Goal: Check status: Check status

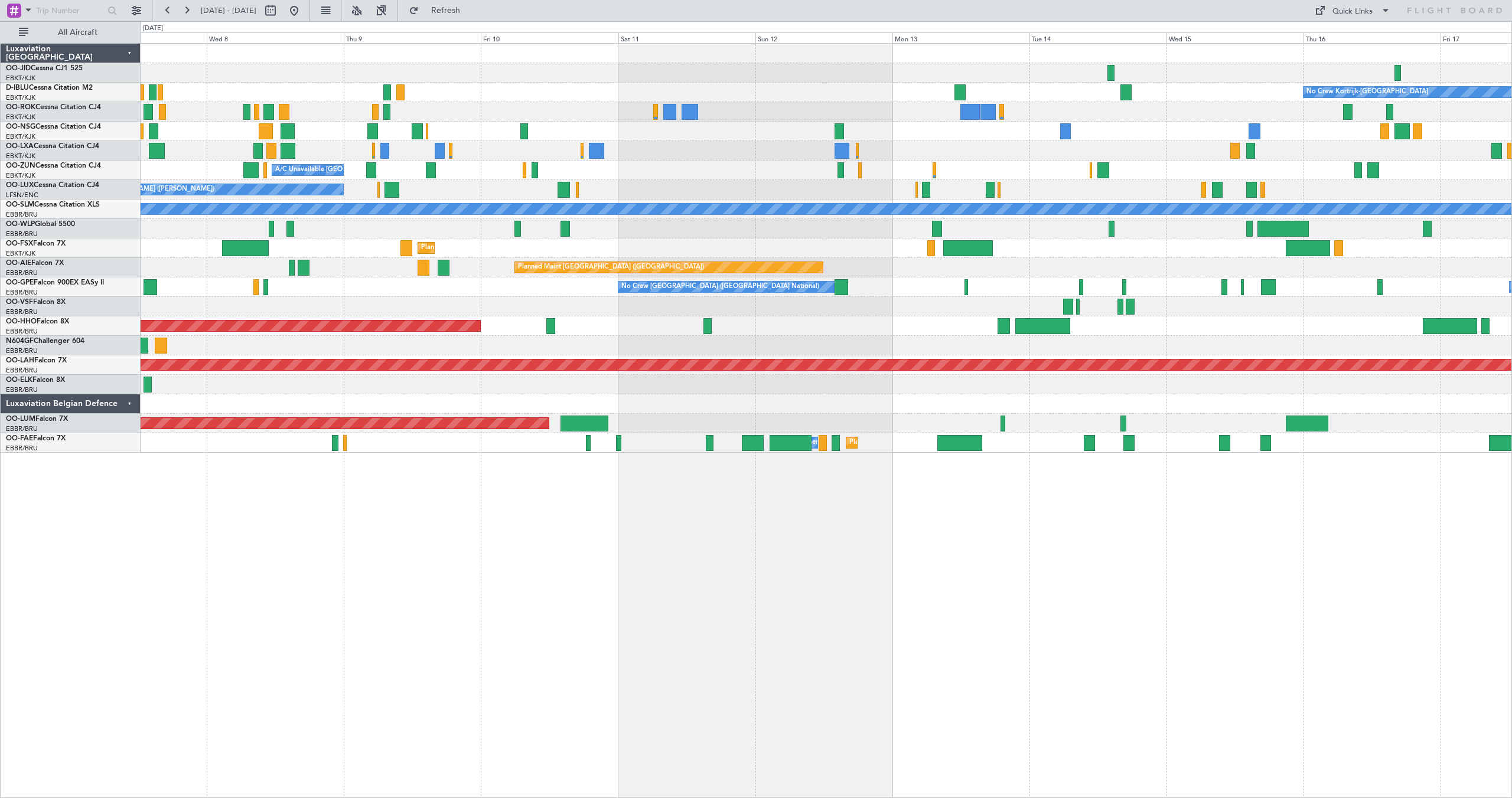
click at [441, 179] on div "No Crew Kortrijk-[GEOGRAPHIC_DATA] Planned Maint [GEOGRAPHIC_DATA]-[GEOGRAPHIC_…" at bounding box center [826, 248] width 1371 height 409
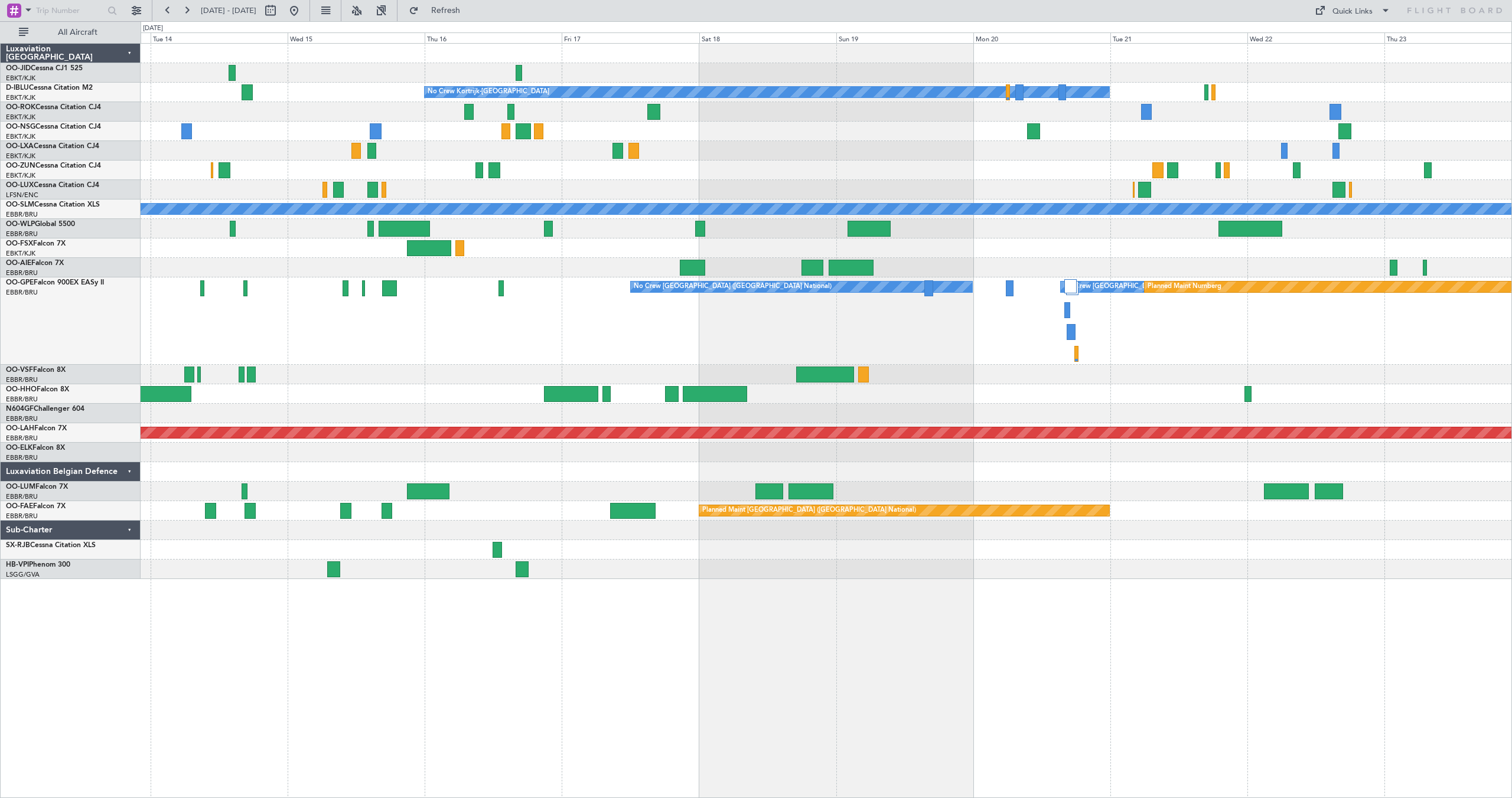
click at [502, 231] on div at bounding box center [826, 228] width 1371 height 20
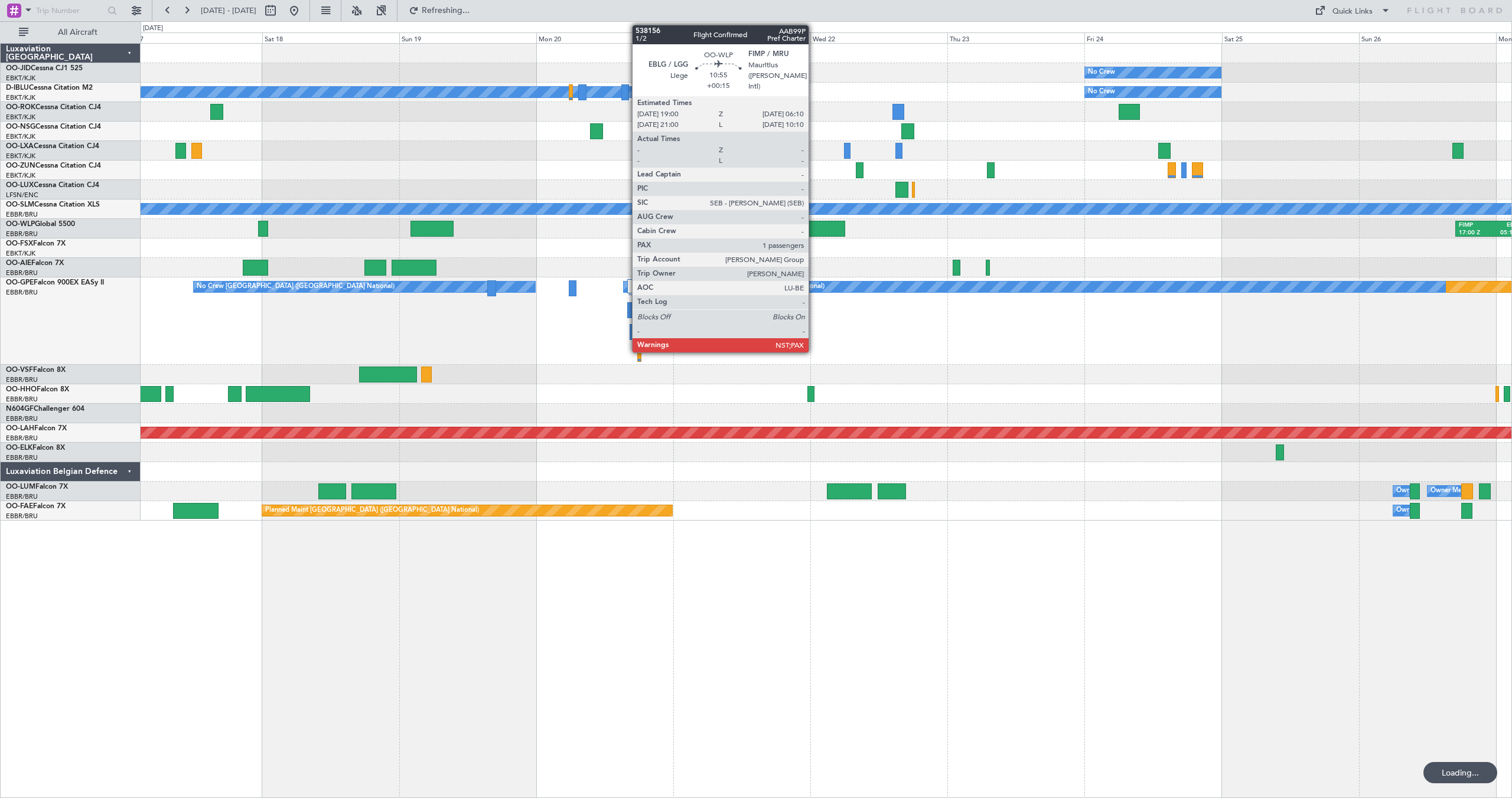
click at [814, 226] on div at bounding box center [813, 228] width 64 height 16
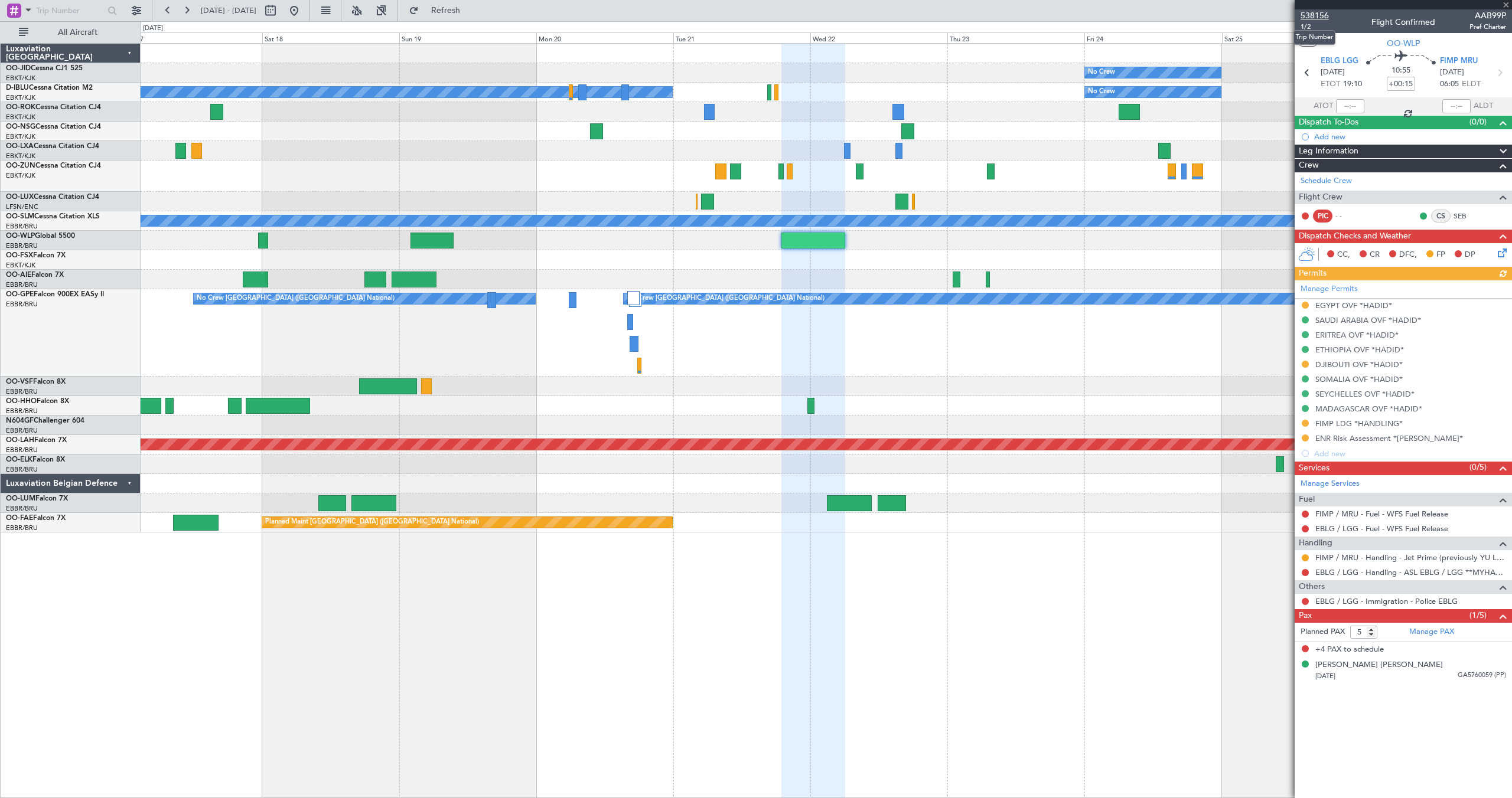
click at [1315, 15] on span "538156" at bounding box center [1315, 16] width 29 height 12
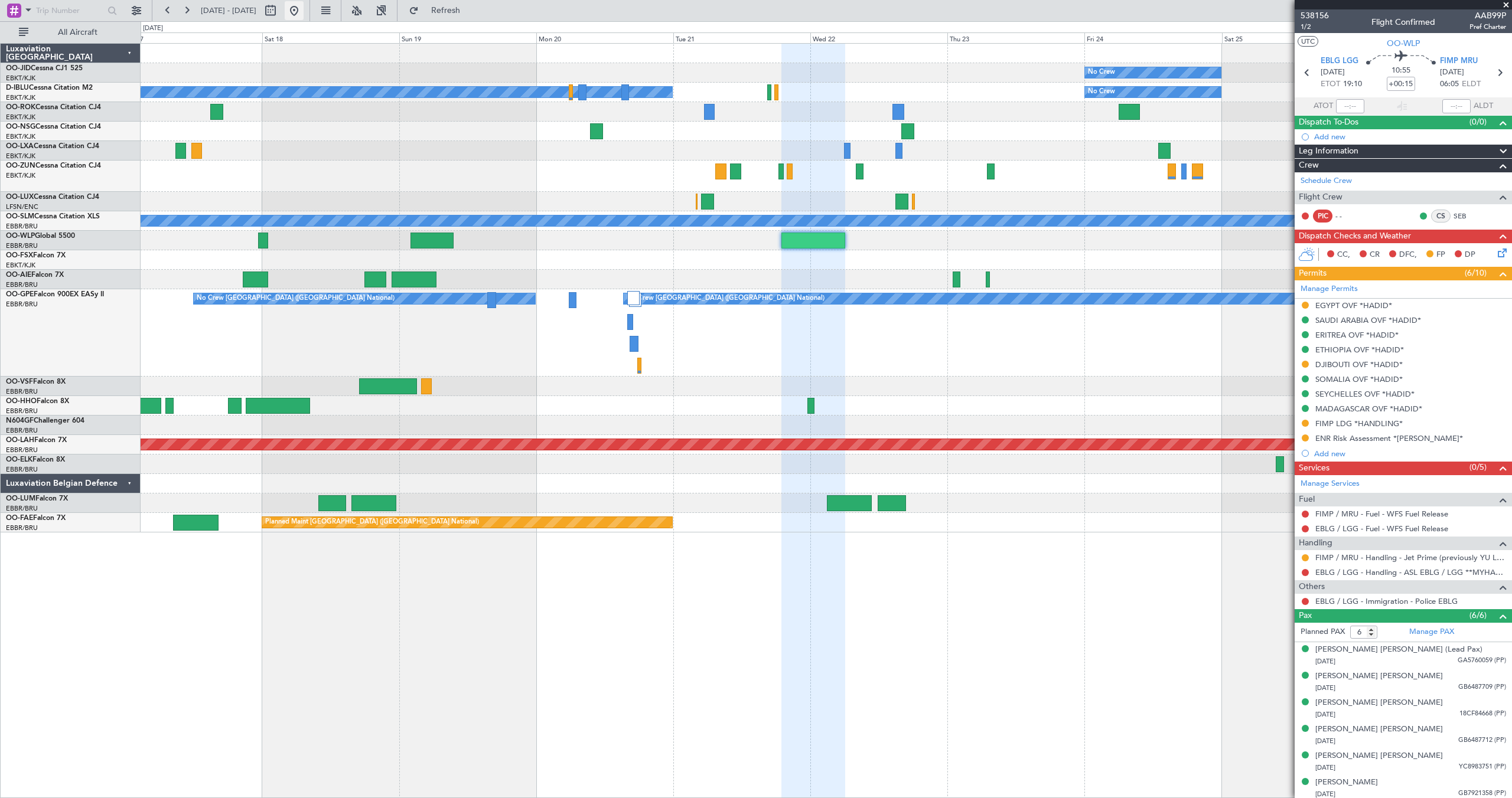
click at [304, 7] on button at bounding box center [294, 11] width 19 height 19
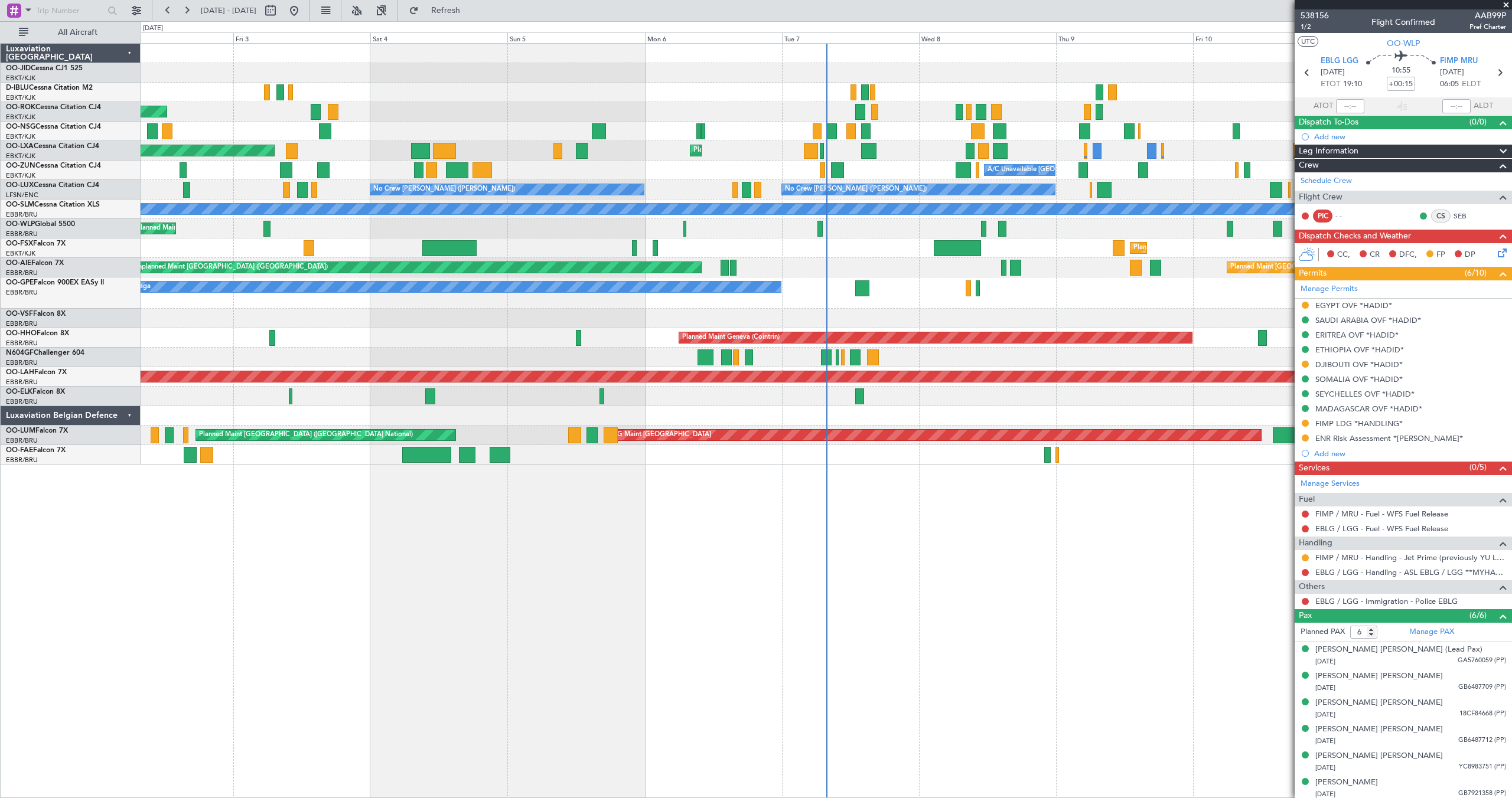
click at [1507, 5] on span at bounding box center [1505, 5] width 12 height 11
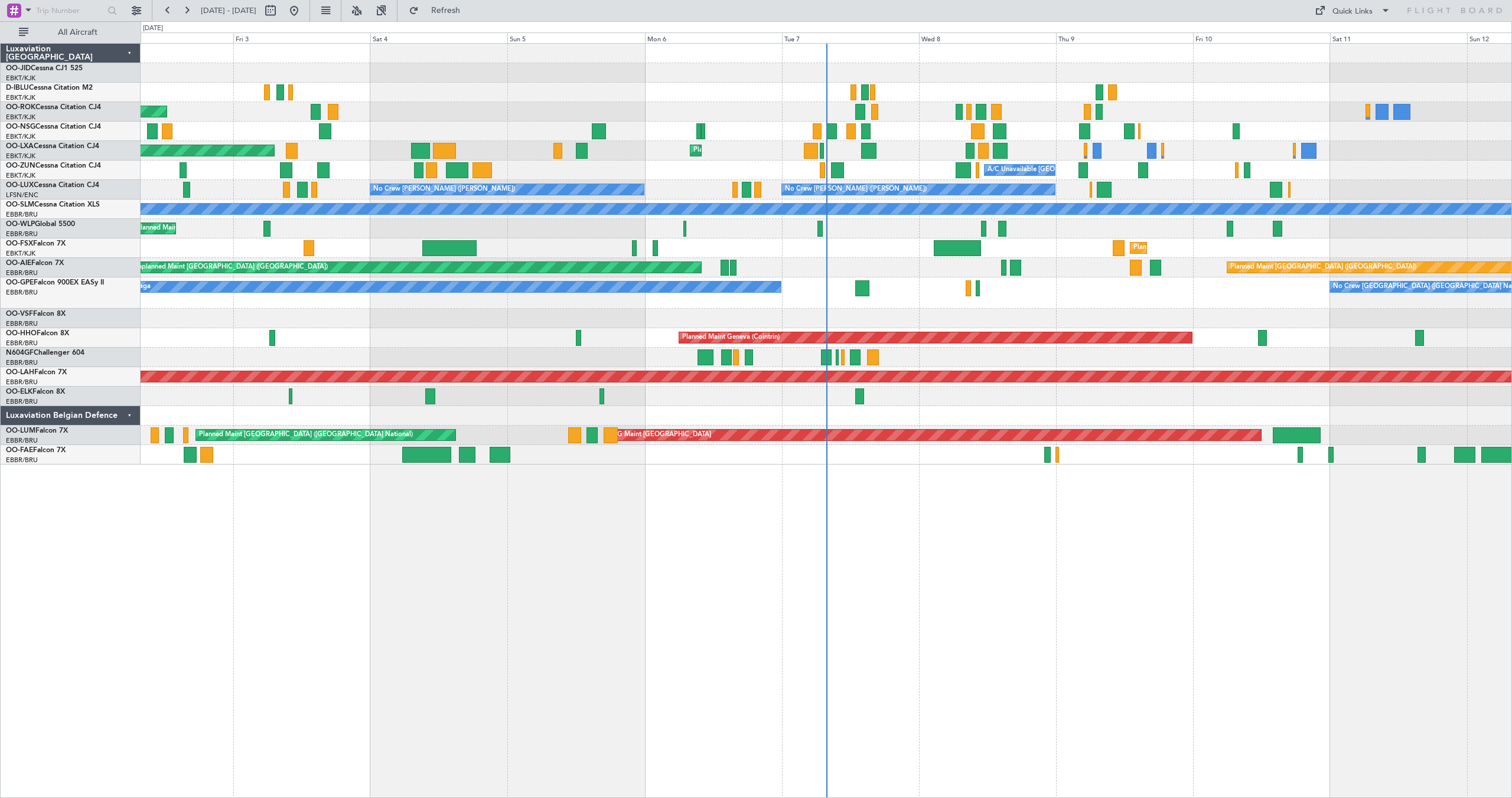
type input "0"
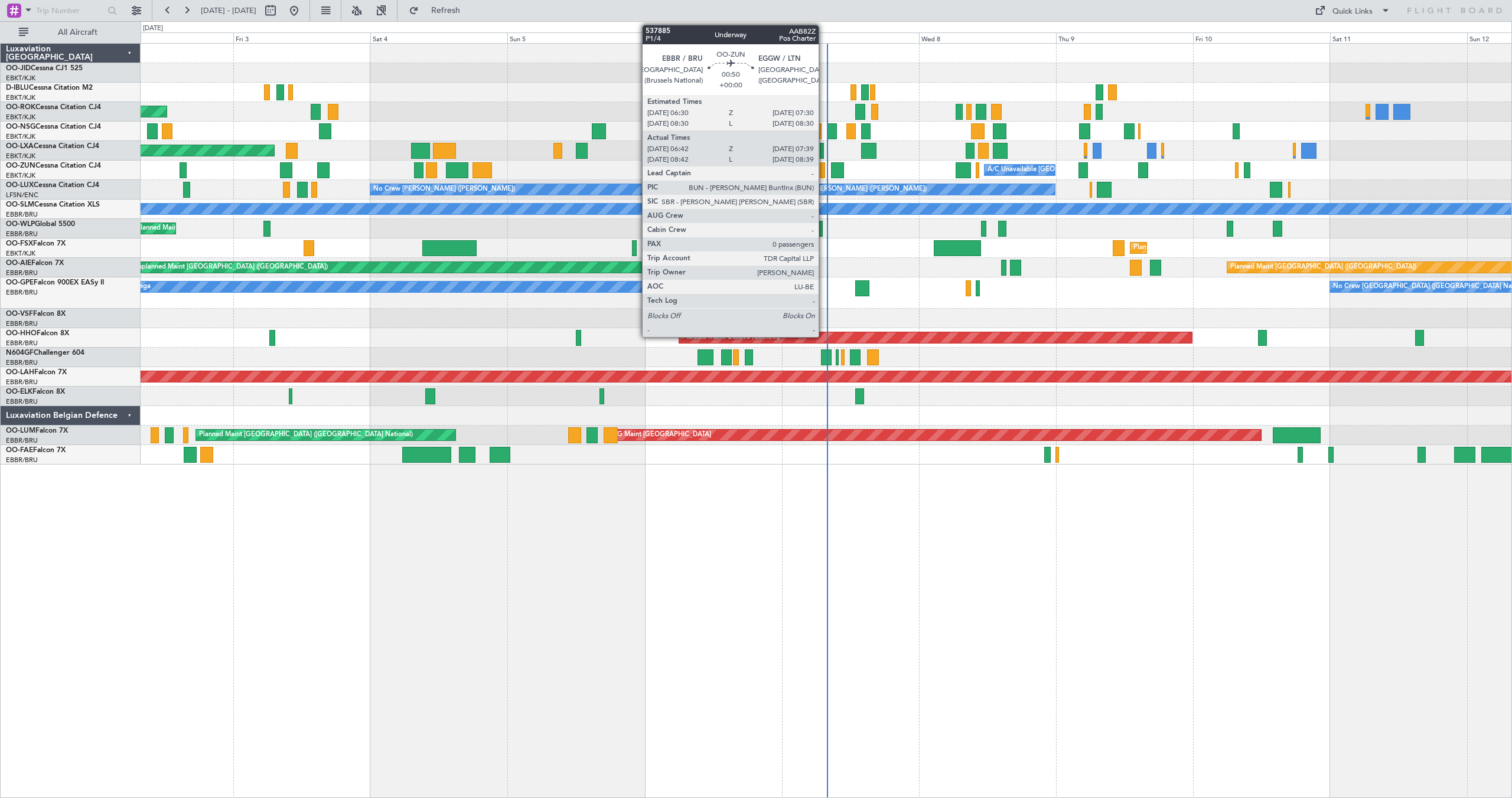
click at [824, 174] on div at bounding box center [822, 170] width 6 height 16
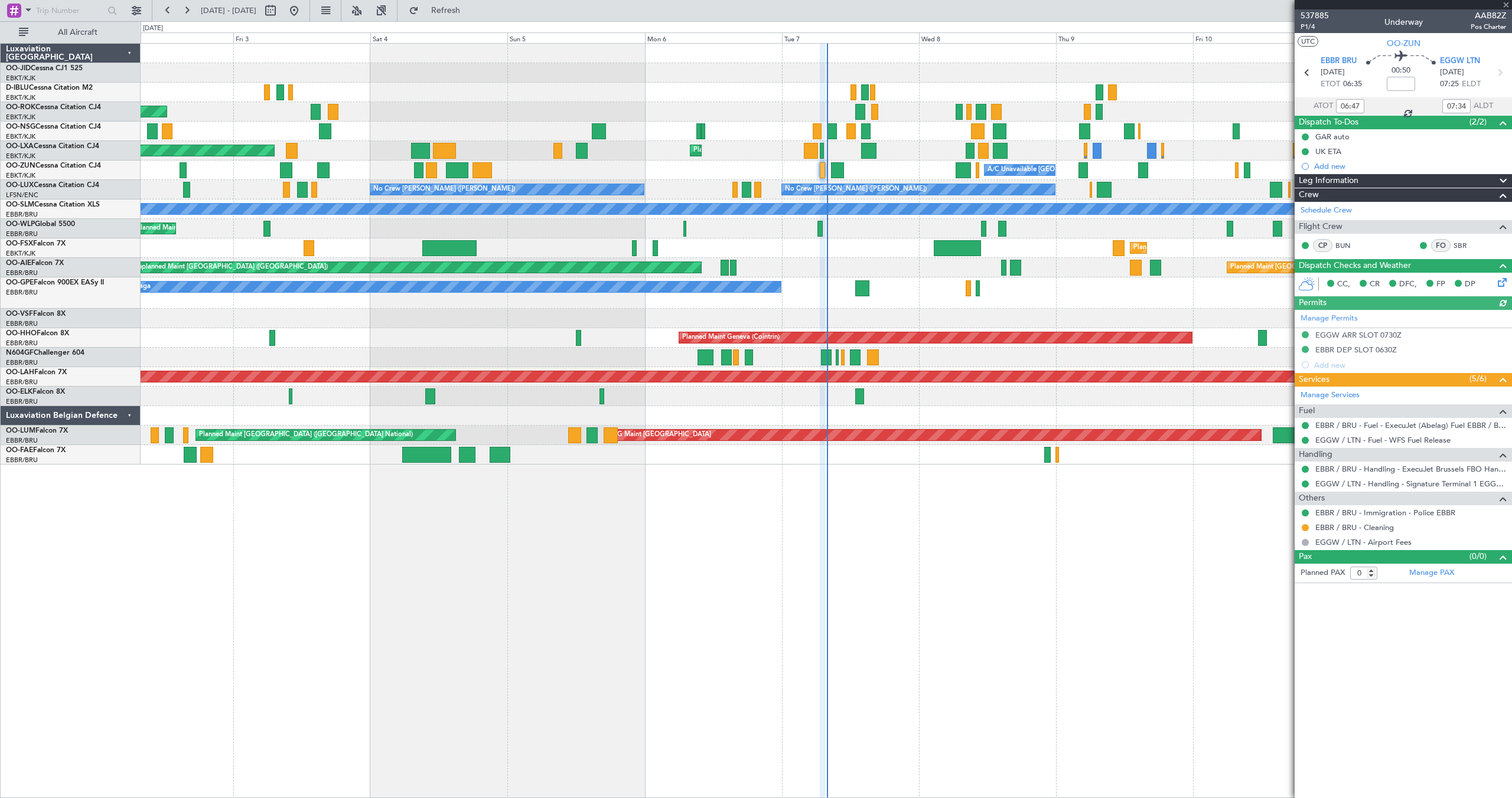
click at [1507, 5] on div at bounding box center [1403, 5] width 217 height 10
